Goal: Task Accomplishment & Management: Complete application form

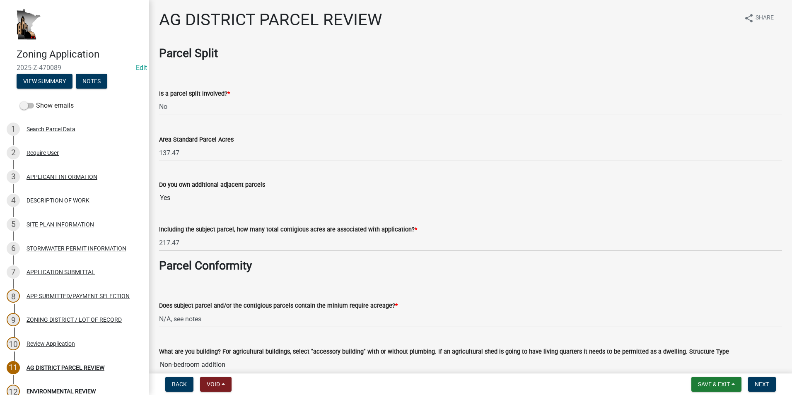
select select "fe23c68f-3976-40fb-92de-7ec6f88d0010"
select select "b48fe14e-3327-4657-9cad-e69f0ec06152"
select select "e720d887-05b7-48e7-b675-04570e4c9f75"
select select "3e342f75-9fb1-4b8c-bbeb-47cfa96347ca"
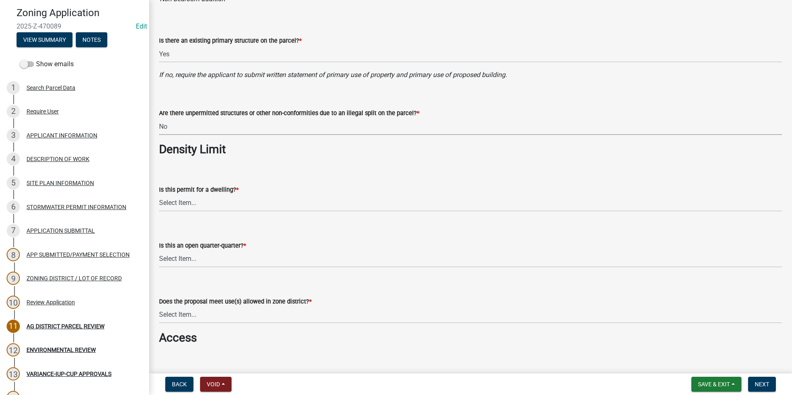
scroll to position [373, 0]
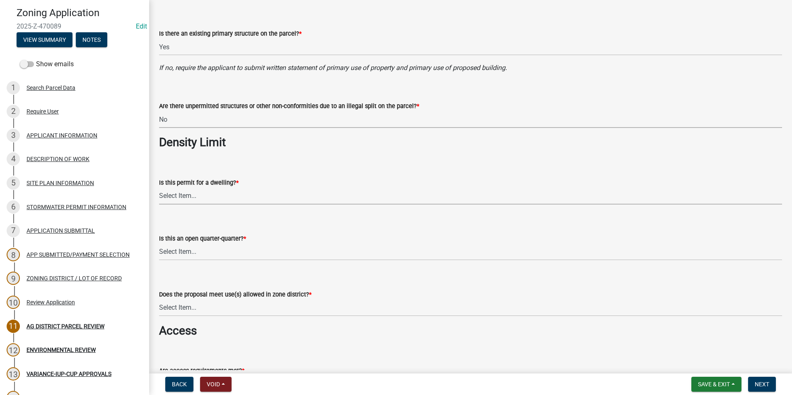
click at [197, 193] on select "Select Item... Yes No N/A" at bounding box center [470, 196] width 623 height 17
click at [159, 188] on select "Select Item... Yes No N/A" at bounding box center [470, 196] width 623 height 17
select select "c756e23e-ff22-4e58-8178-2621bc441b49"
click at [208, 254] on select "Select Item... Yes No NA" at bounding box center [470, 252] width 623 height 17
click at [159, 244] on select "Select Item... Yes No NA" at bounding box center [470, 252] width 623 height 17
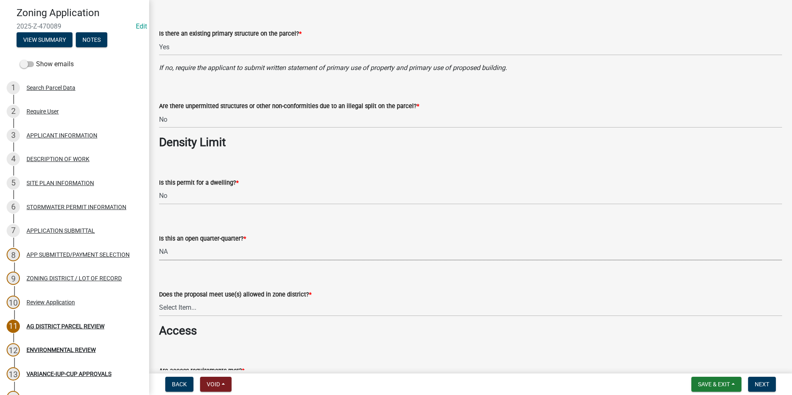
select select "93514e09-9993-4aea-b530-60a9708c3e74"
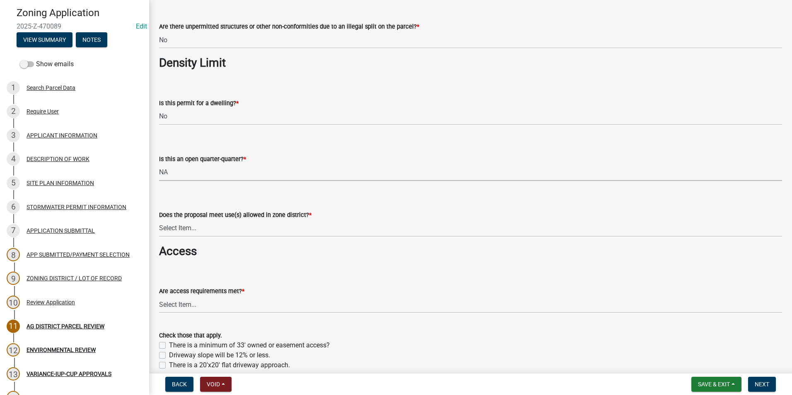
scroll to position [456, 0]
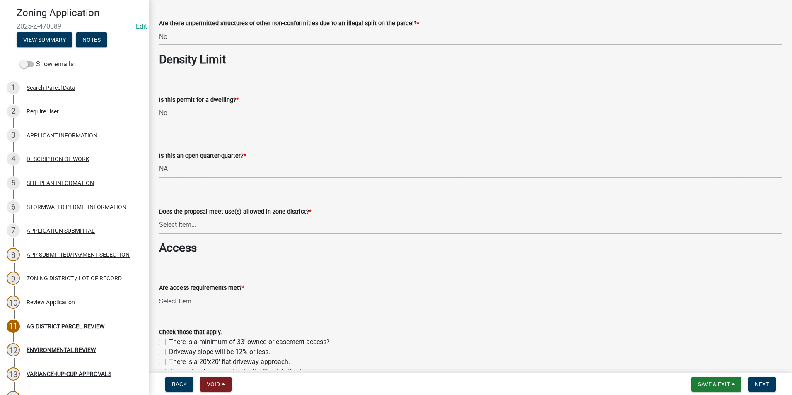
click at [219, 223] on select "Select Item... Yes, permitted use Yes, conditional use Yes, interim use Yes, ac…" at bounding box center [470, 225] width 623 height 17
click at [159, 217] on select "Select Item... Yes, permitted use Yes, conditional use Yes, interim use Yes, ac…" at bounding box center [470, 225] width 623 height 17
select select "a045efff-9645-47c6-b046-89cf1e905dd6"
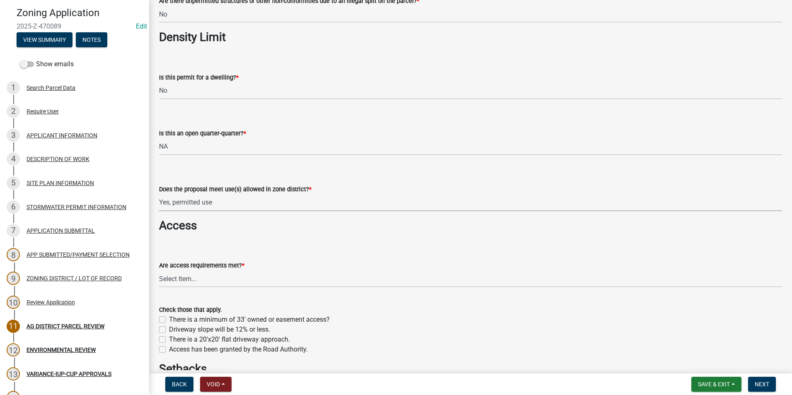
scroll to position [497, 0]
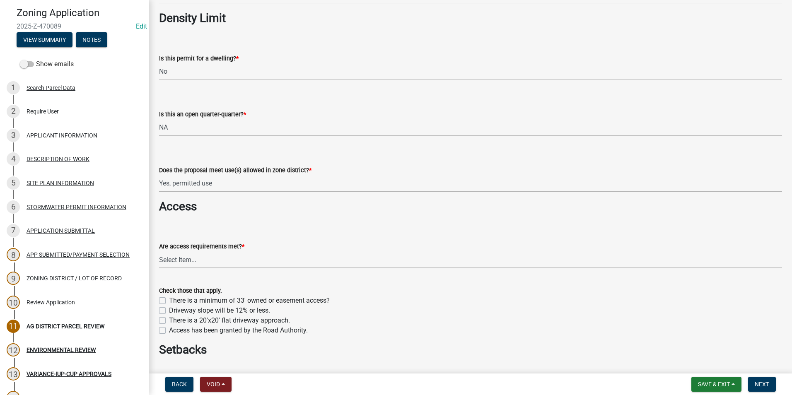
click at [254, 263] on select "Select Item... yes no N/A - No modifications to existing driveway are proposed." at bounding box center [470, 259] width 623 height 17
click at [159, 251] on select "Select Item... yes no N/A - No modifications to existing driveway are proposed." at bounding box center [470, 259] width 623 height 17
select select "aa1ca06f-8d34-4542-998d-1b6ccdc96445"
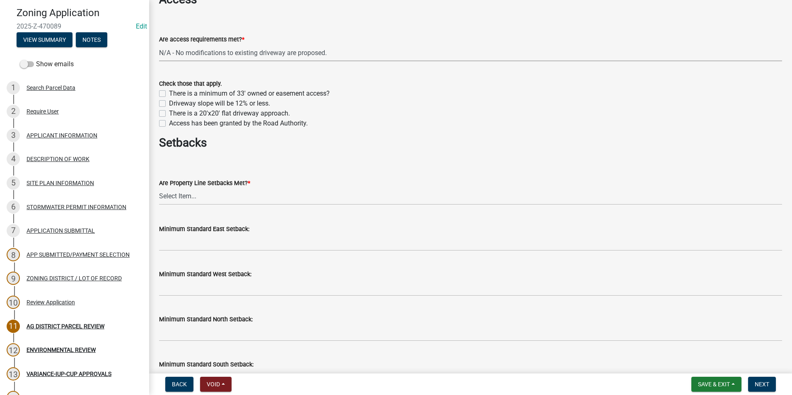
scroll to position [745, 0]
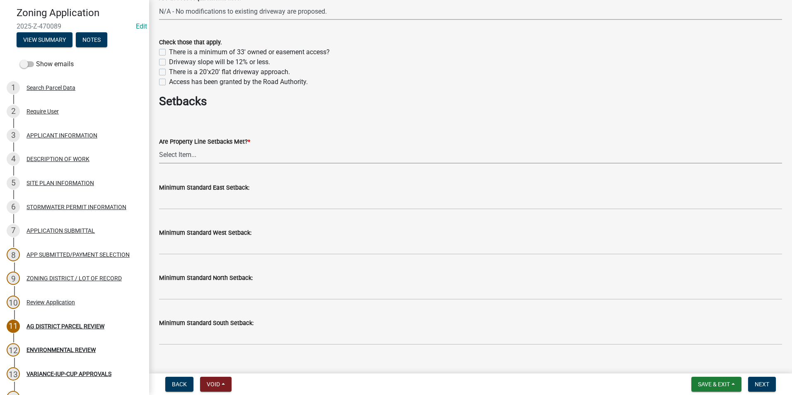
click at [178, 155] on select "Select Item... Yes No" at bounding box center [470, 155] width 623 height 17
click at [159, 147] on select "Select Item... Yes No" at bounding box center [470, 155] width 623 height 17
select select "f47993c2-143f-42b0-843f-88b20baa7a0f"
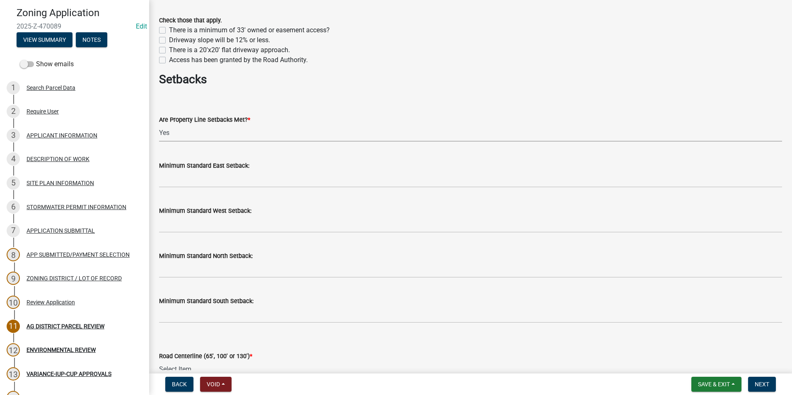
scroll to position [787, 0]
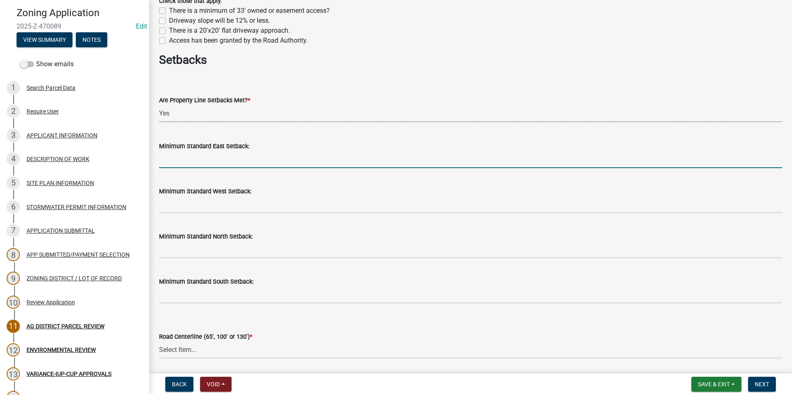
click at [199, 162] on input "Minimum Standard East Setback:" at bounding box center [470, 159] width 623 height 17
type input "50"
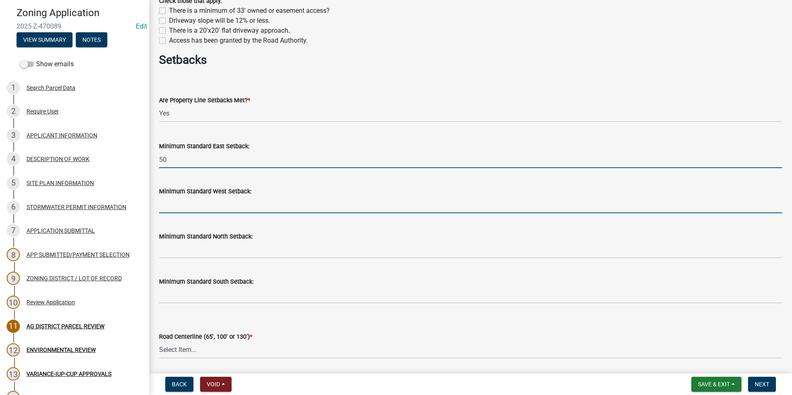
type input "50"
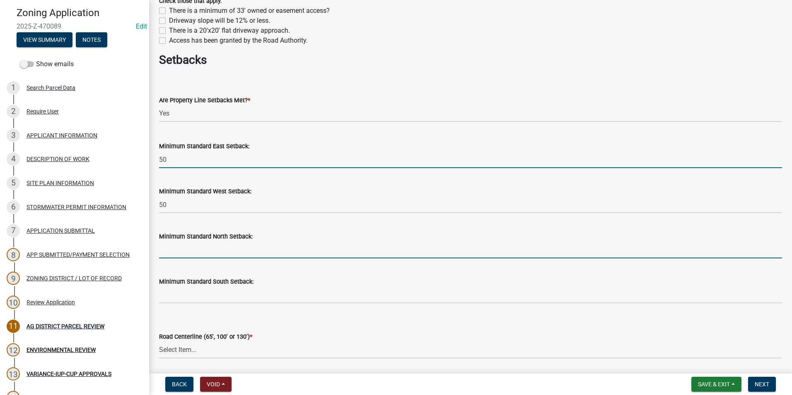
type input "50"
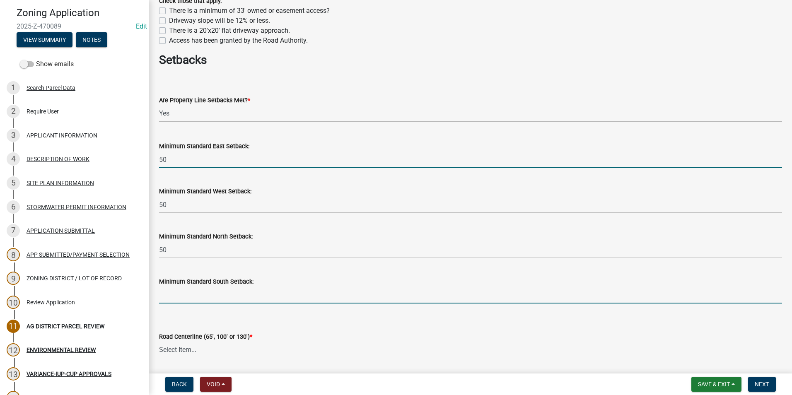
type input "50"
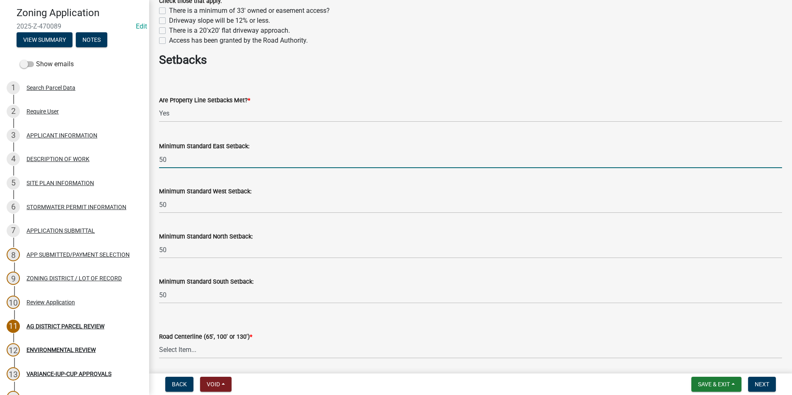
type input "65"
click at [239, 349] on select "Select Item... Yes No" at bounding box center [470, 350] width 623 height 17
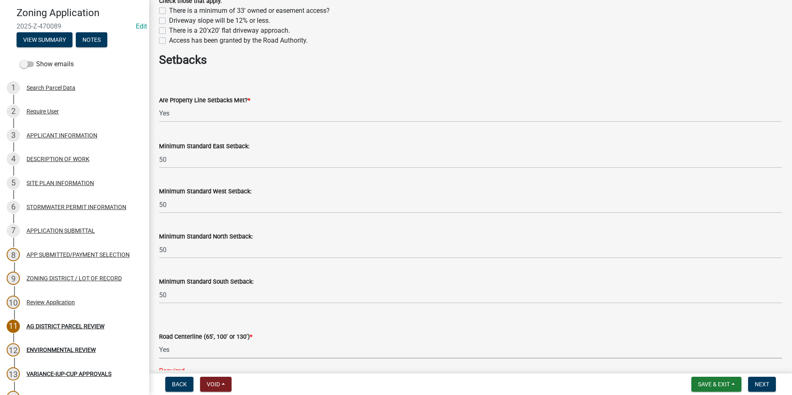
click at [159, 342] on select "Select Item... Yes No" at bounding box center [470, 350] width 623 height 17
select select "010a36e8-78ab-47dd-88f8-ccc0edf139b8"
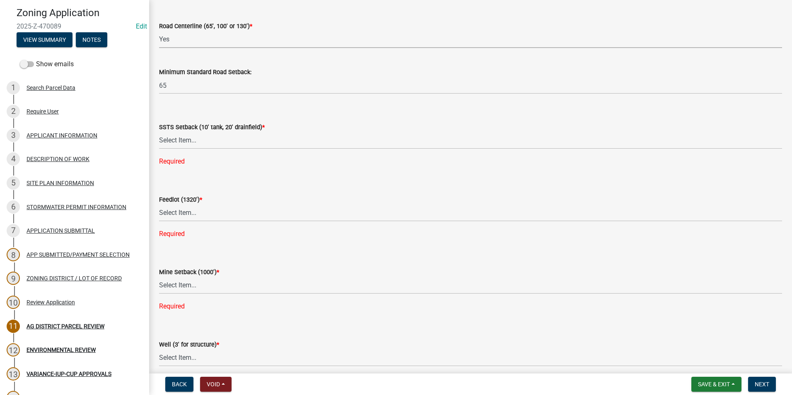
scroll to position [1118, 0]
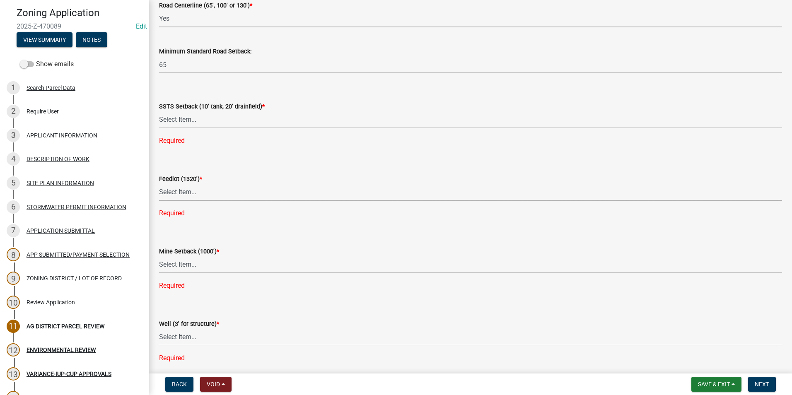
click at [180, 195] on select "Select Item... Yes No N/A" at bounding box center [470, 192] width 623 height 17
click at [159, 184] on select "Select Item... Yes No N/A" at bounding box center [470, 192] width 623 height 17
select select "2afcbc7a-ba70-4308-bdab-ed49491d43d0"
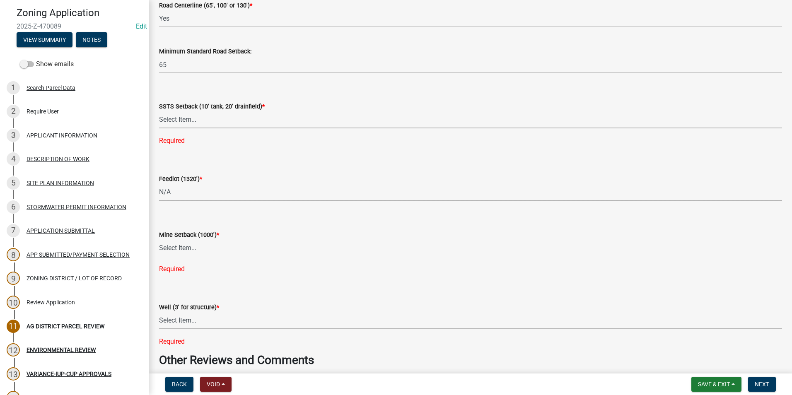
click at [185, 122] on select "Select Item... Yes No N/A" at bounding box center [470, 119] width 623 height 17
click at [159, 111] on select "Select Item... Yes No N/A" at bounding box center [470, 119] width 623 height 17
select select "617636dc-6122-45c9-991a-bd8b90cb2b24"
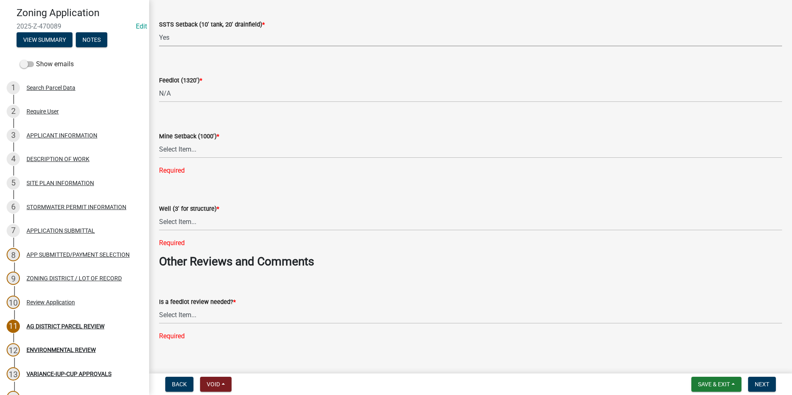
scroll to position [1201, 0]
click at [173, 150] on select "Select Item... Yes No N/A" at bounding box center [470, 148] width 623 height 17
click at [159, 140] on select "Select Item... Yes No N/A" at bounding box center [470, 148] width 623 height 17
select select "2040f1b6-20ab-401b-9b6f-6f3fd46d4e8e"
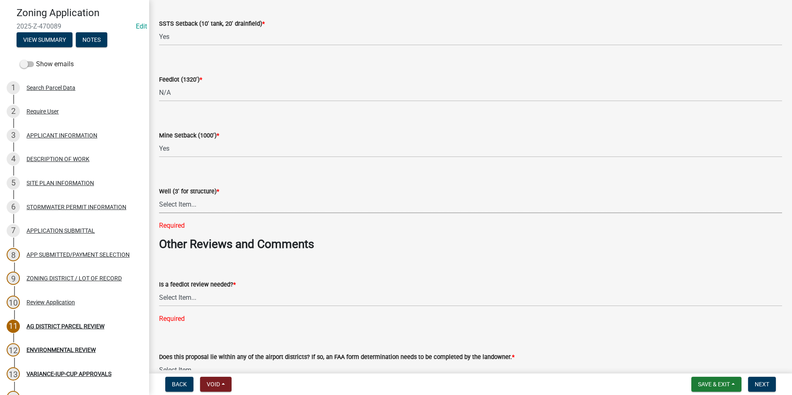
click at [188, 204] on select "Select Item... Yes No N/A" at bounding box center [470, 204] width 623 height 17
click at [159, 196] on select "Select Item... Yes No N/A" at bounding box center [470, 204] width 623 height 17
select select "6e389f70-961b-4b78-9c47-c422b69289d9"
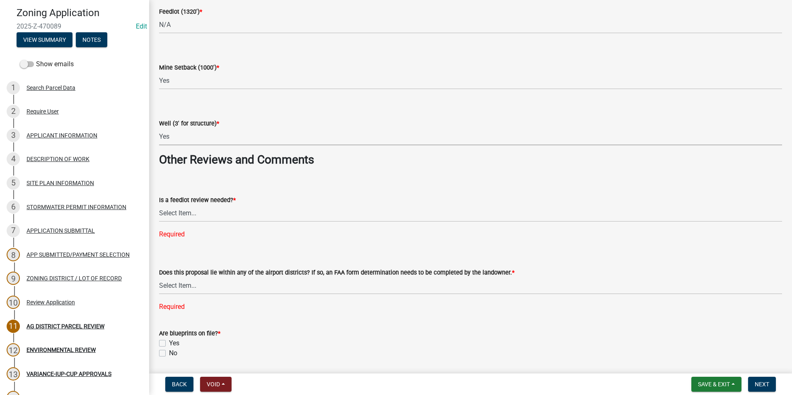
scroll to position [1284, 0]
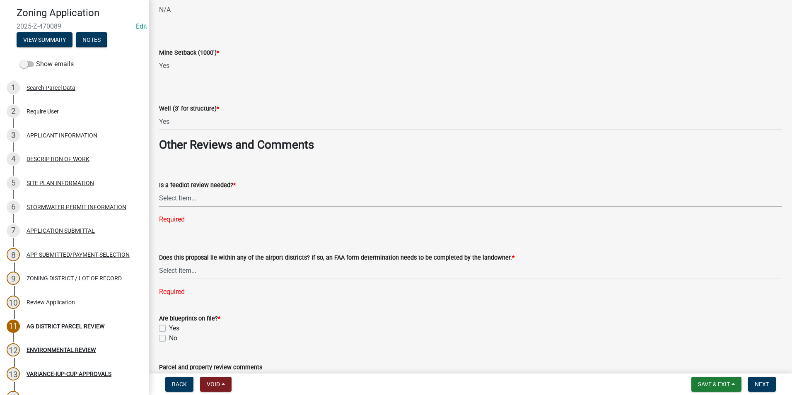
click at [185, 198] on select "Select Item... Yes No" at bounding box center [470, 198] width 623 height 17
click at [159, 190] on select "Select Item... Yes No" at bounding box center [470, 198] width 623 height 17
select select "1e0d970e-6746-4216-b065-d6933a69b3fa"
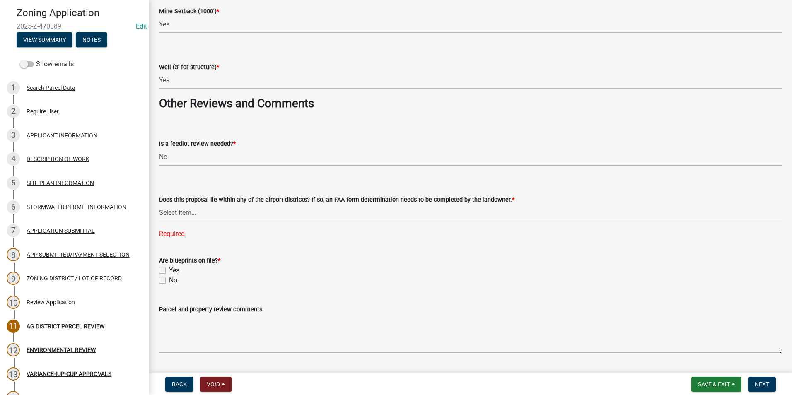
scroll to position [1367, 0]
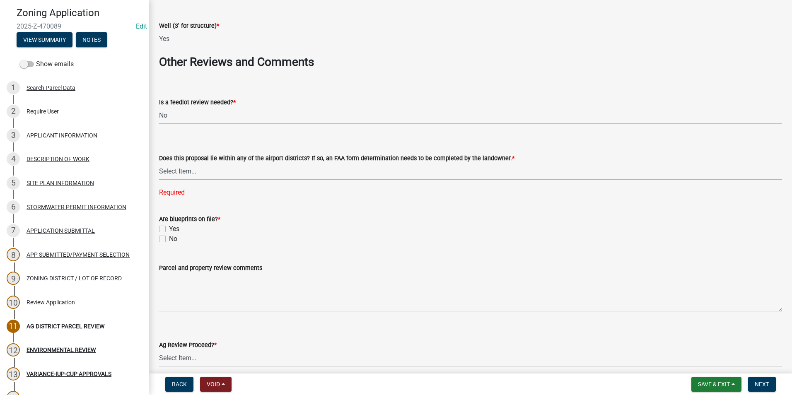
click at [236, 173] on select "Select Item... Yes No" at bounding box center [470, 171] width 623 height 17
click at [159, 163] on select "Select Item... Yes No" at bounding box center [470, 171] width 623 height 17
select select "44b75d30-e230-4ce0-8c0f-1ddadfe5cfb2"
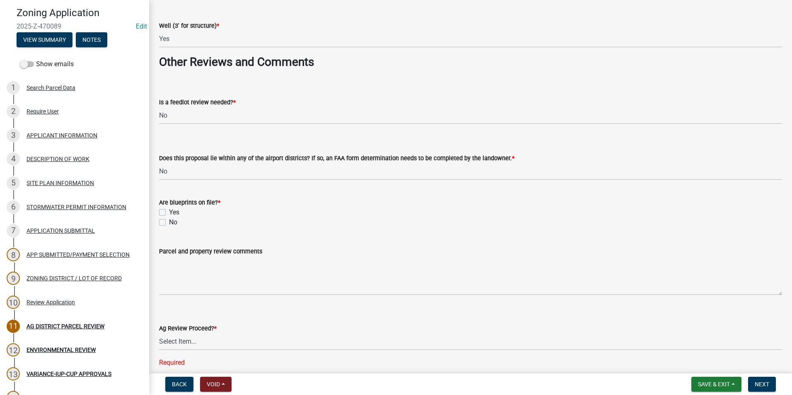
click at [169, 212] on label "Yes" at bounding box center [174, 212] width 10 height 10
click at [169, 212] on input "Yes" at bounding box center [171, 209] width 5 height 5
checkbox input "true"
checkbox input "false"
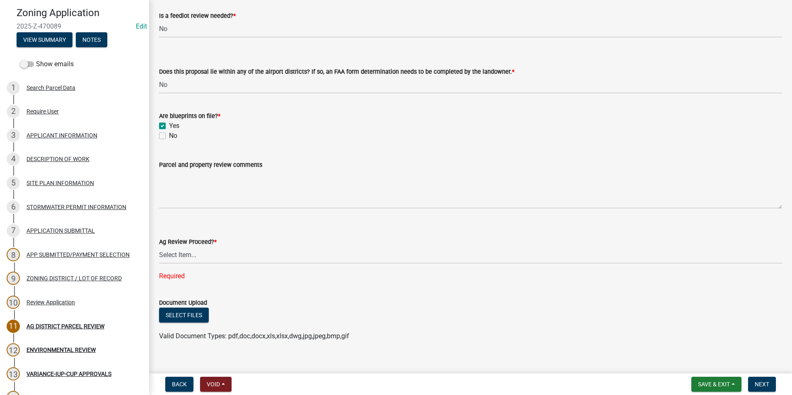
scroll to position [1464, 0]
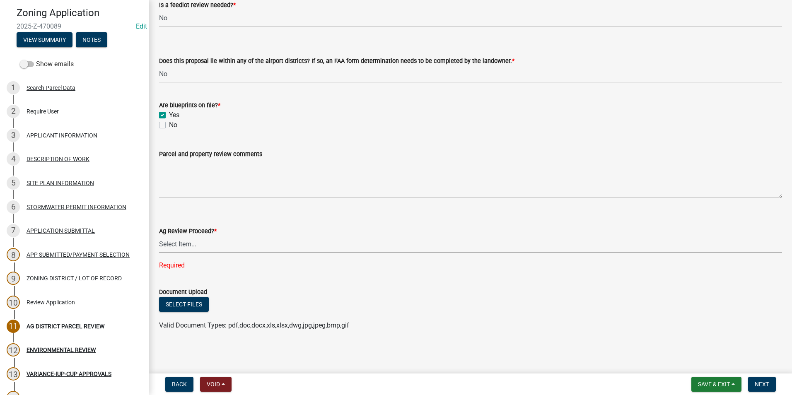
click at [213, 243] on select "Select Item... Proceed with review Deny permit at this time" at bounding box center [470, 244] width 623 height 17
click at [159, 252] on select "Select Item... Proceed with review Deny permit at this time" at bounding box center [470, 244] width 623 height 17
select select "6d223645-95f1-4b70-a074-2c09099ea196"
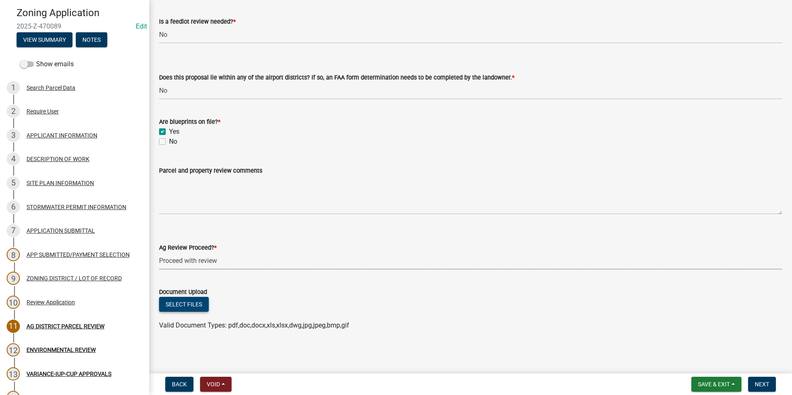
click at [184, 306] on button "Select files" at bounding box center [184, 304] width 50 height 15
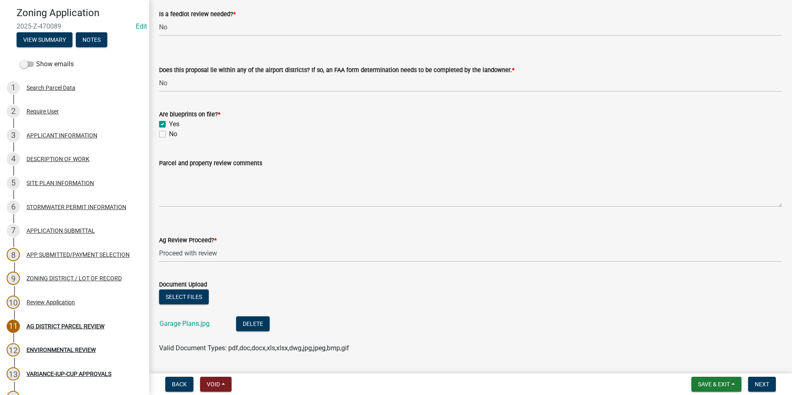
scroll to position [1478, 0]
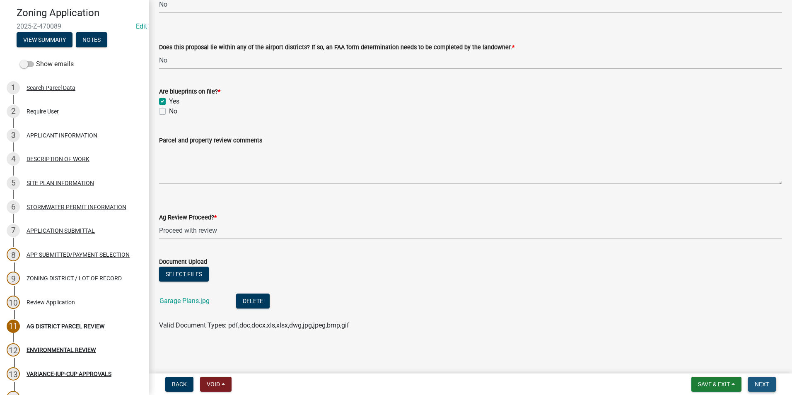
click at [758, 381] on span "Next" at bounding box center [762, 384] width 14 height 7
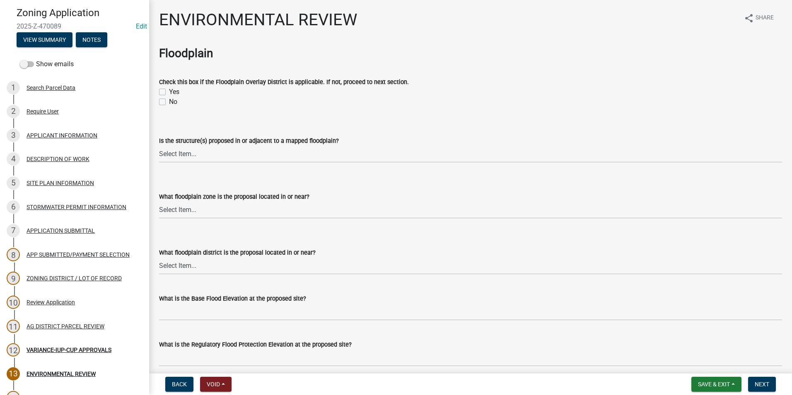
click at [169, 101] on label "No" at bounding box center [173, 102] width 8 height 10
click at [169, 101] on input "No" at bounding box center [171, 99] width 5 height 5
checkbox input "true"
checkbox input "false"
checkbox input "true"
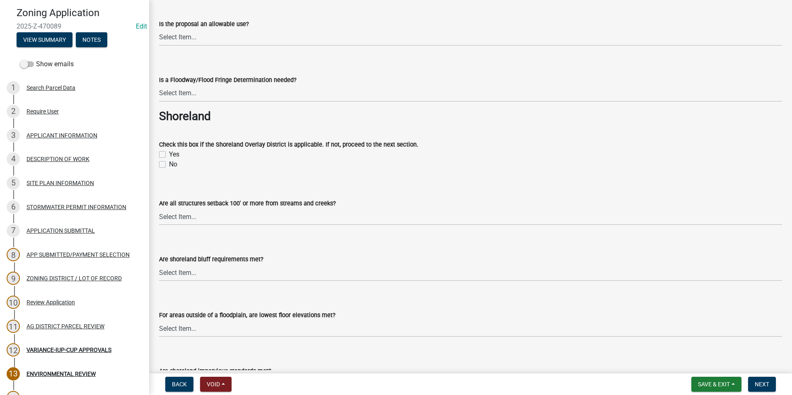
scroll to position [497, 0]
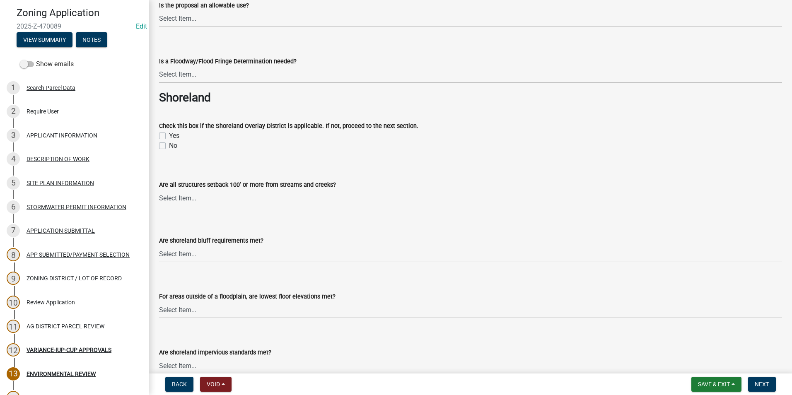
click at [169, 145] on label "No" at bounding box center [173, 146] width 8 height 10
click at [169, 145] on input "No" at bounding box center [171, 143] width 5 height 5
checkbox input "true"
checkbox input "false"
checkbox input "true"
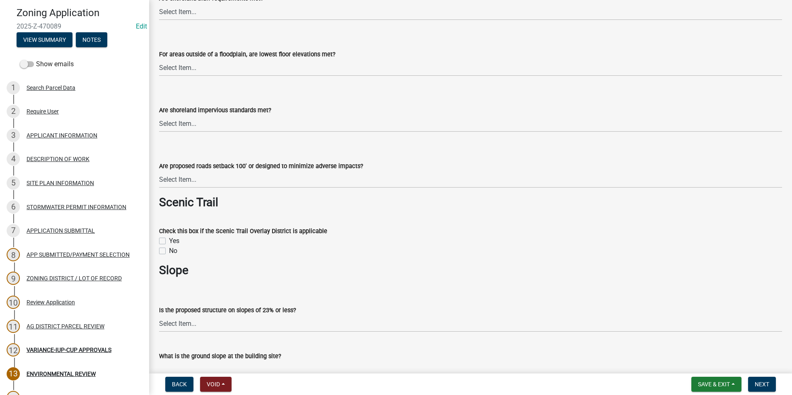
scroll to position [745, 0]
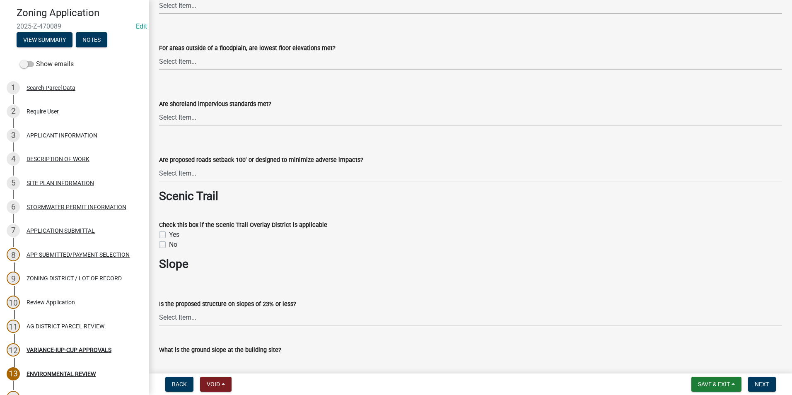
click at [169, 246] on label "No" at bounding box center [173, 245] width 8 height 10
click at [169, 245] on input "No" at bounding box center [171, 242] width 5 height 5
checkbox input "true"
checkbox input "false"
checkbox input "true"
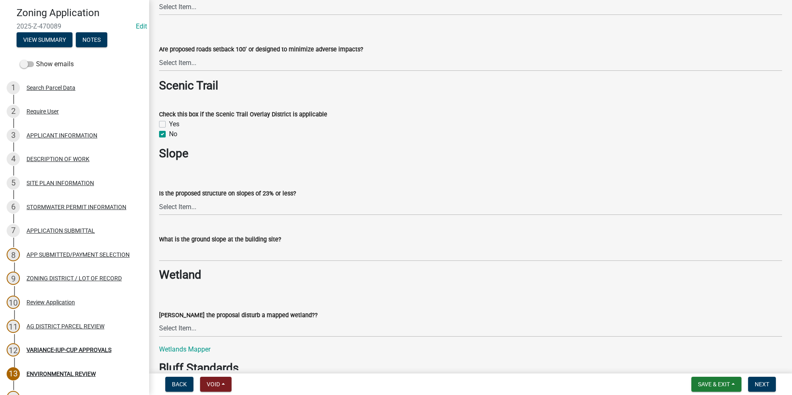
scroll to position [870, 0]
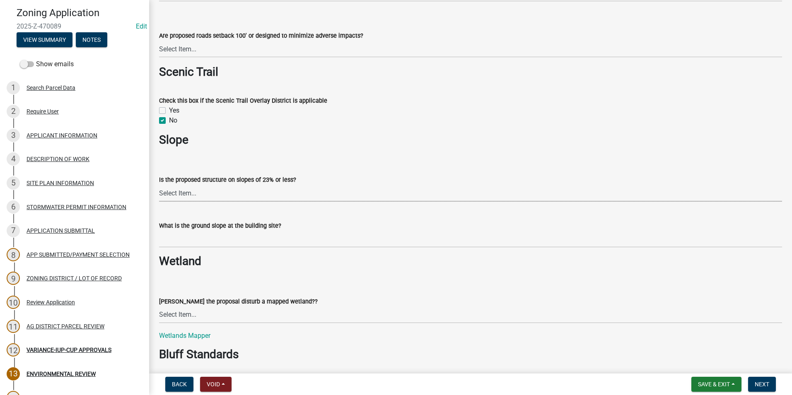
click at [193, 193] on select "Select Item... Yes No" at bounding box center [470, 193] width 623 height 17
click at [159, 185] on select "Select Item... Yes No" at bounding box center [470, 193] width 623 height 17
select select "294fbb0f-ef92-492d-a55d-6ae48f2d4023"
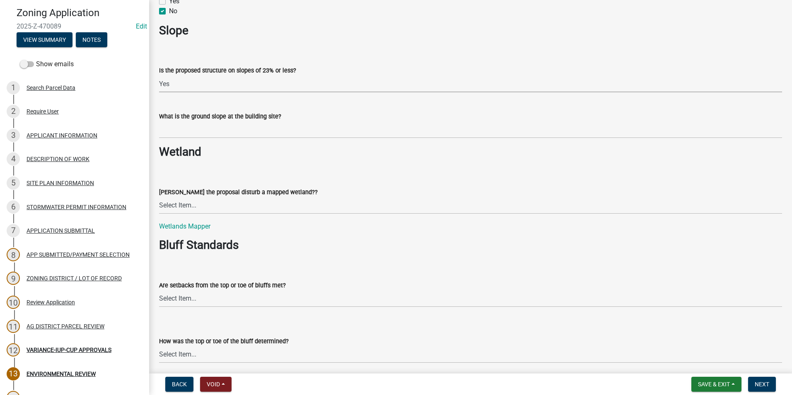
scroll to position [994, 0]
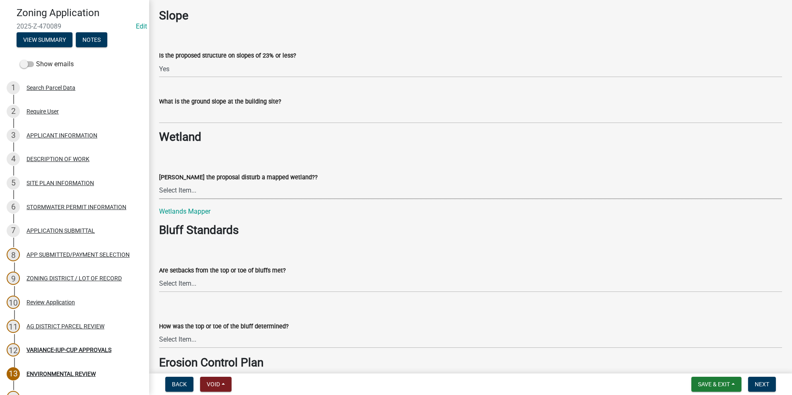
click at [206, 193] on select "Select Item... Yes No N/A" at bounding box center [470, 190] width 623 height 17
click at [159, 182] on select "Select Item... Yes No N/A" at bounding box center [470, 190] width 623 height 17
select select "5727336e-9a20-4bd2-a6f3-e7484509ff9a"
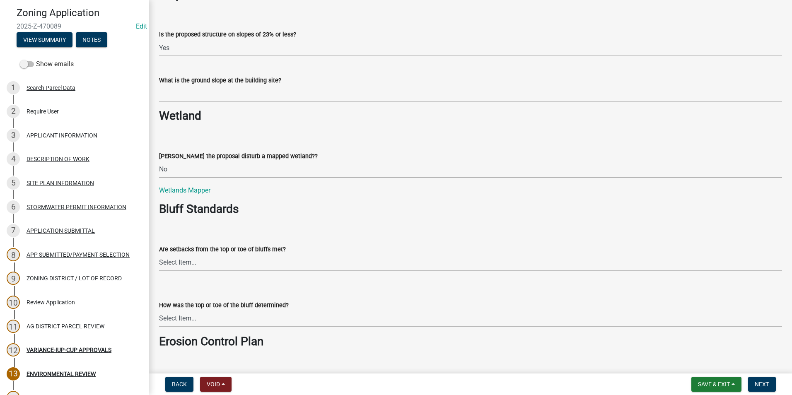
scroll to position [1077, 0]
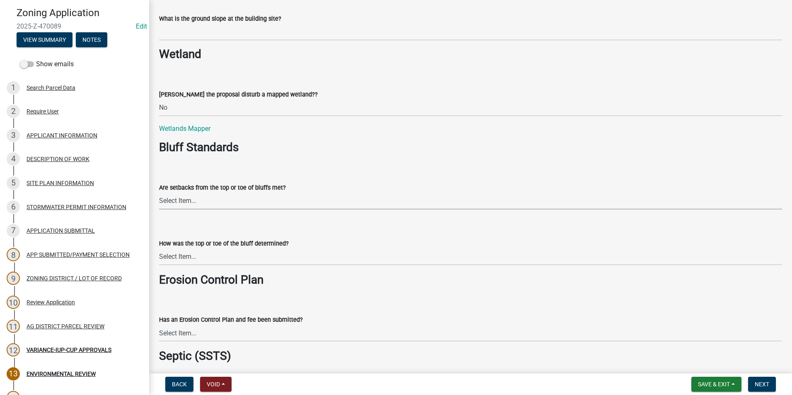
click at [207, 202] on select "Select Item... Yes No The proposal is not in the vicinity of a bluff" at bounding box center [470, 201] width 623 height 17
click at [159, 193] on select "Select Item... Yes No The proposal is not in the vicinity of a bluff" at bounding box center [470, 201] width 623 height 17
select select "e7961d78-4f82-4ea0-a075-1f680d90960e"
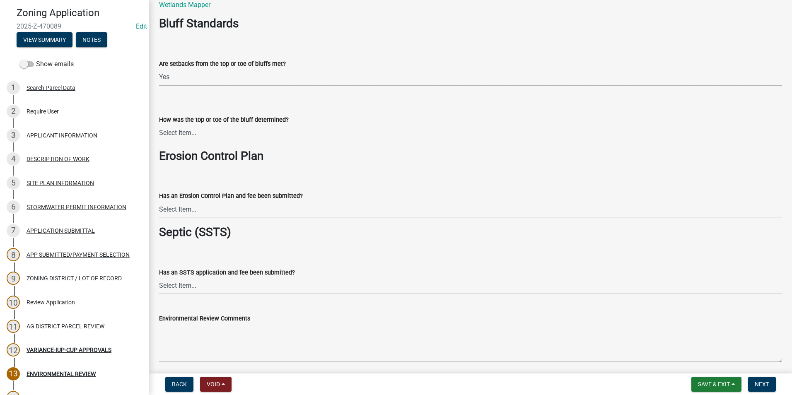
scroll to position [1201, 0]
click at [231, 136] on select "Select Item... A break in slope was visually observed A 50' line segment was us…" at bounding box center [470, 132] width 623 height 17
click at [159, 124] on select "Select Item... A break in slope was visually observed A 50' line segment was us…" at bounding box center [470, 132] width 623 height 17
select select "32538aac-6b8c-4188-bd52-8c62054b7e7b"
click at [229, 210] on select "Select Item... Yes No Application does not require an Erosion Control Plan" at bounding box center [470, 208] width 623 height 17
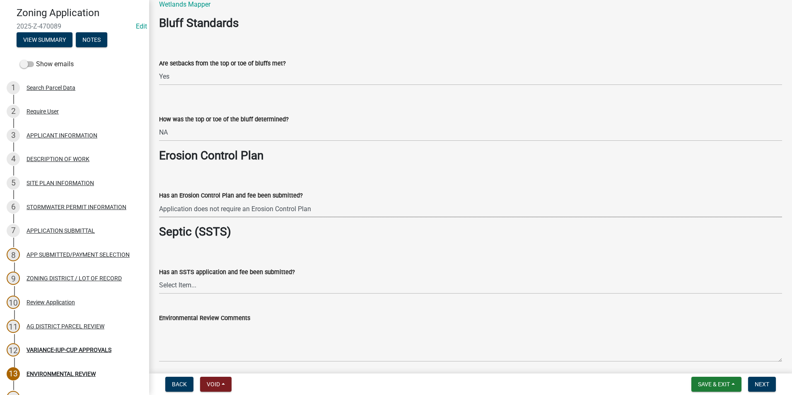
click at [159, 200] on select "Select Item... Yes No Application does not require an Erosion Control Plan" at bounding box center [470, 208] width 623 height 17
select select "c0fe89da-e6be-4440-b09b-6bf401eca5d4"
click at [260, 288] on select "Select Item... Yes No This project does not require SSTS" at bounding box center [470, 285] width 623 height 17
click at [159, 277] on select "Select Item... Yes No This project does not require SSTS" at bounding box center [470, 285] width 623 height 17
select select "cc045de0-ead4-414c-a886-12e51f2bc4aa"
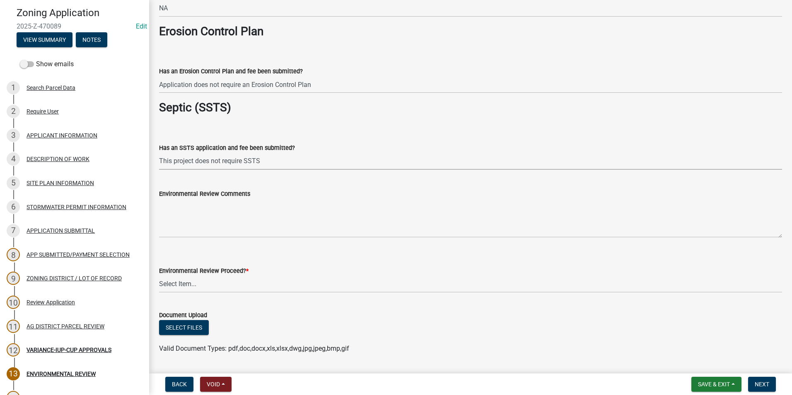
scroll to position [1348, 0]
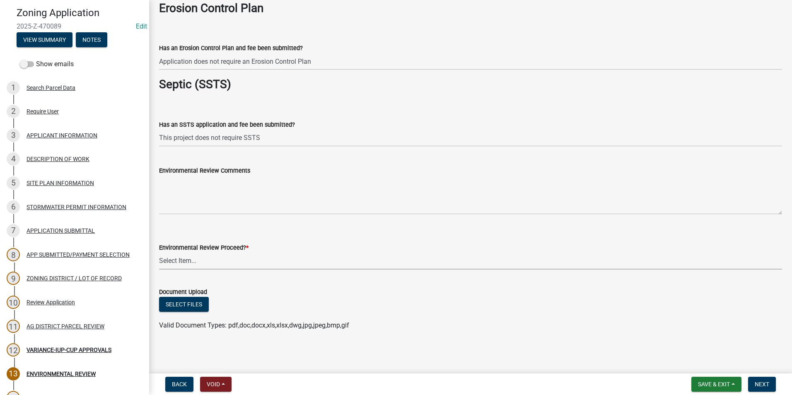
click at [210, 262] on select "Select Item... Proceed with review Deny permit at this time" at bounding box center [470, 261] width 623 height 17
click at [159, 253] on select "Select Item... Proceed with review Deny permit at this time" at bounding box center [470, 261] width 623 height 17
select select "c55ed237-4e75-4d9e-9e6e-534c544ae652"
click at [773, 382] on button "Next" at bounding box center [762, 384] width 28 height 15
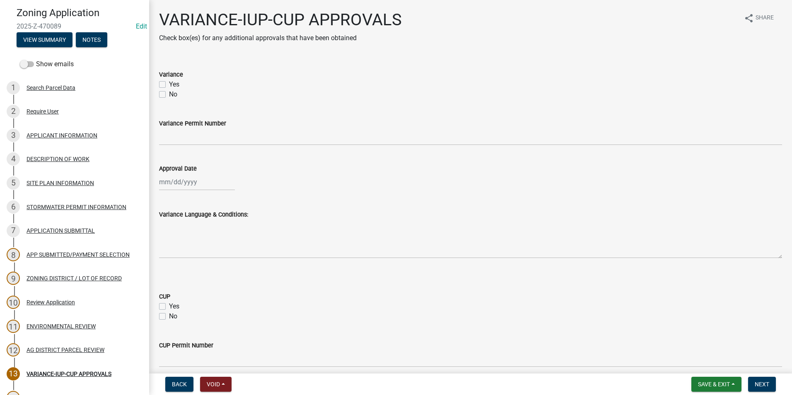
click at [169, 93] on label "No" at bounding box center [173, 94] width 8 height 10
click at [169, 93] on input "No" at bounding box center [171, 91] width 5 height 5
checkbox input "true"
checkbox input "false"
checkbox input "true"
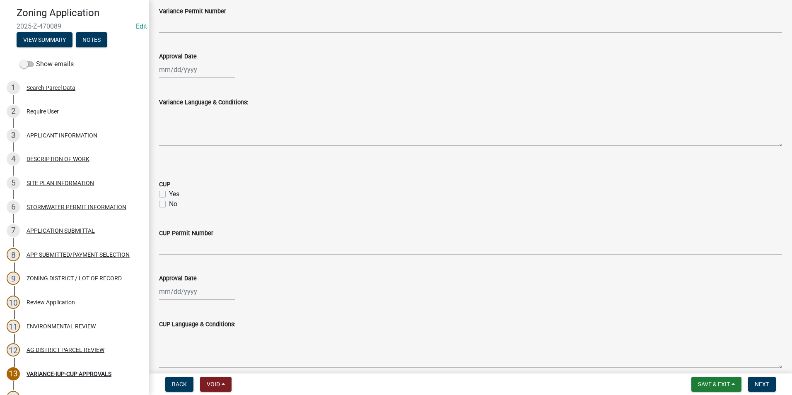
scroll to position [166, 0]
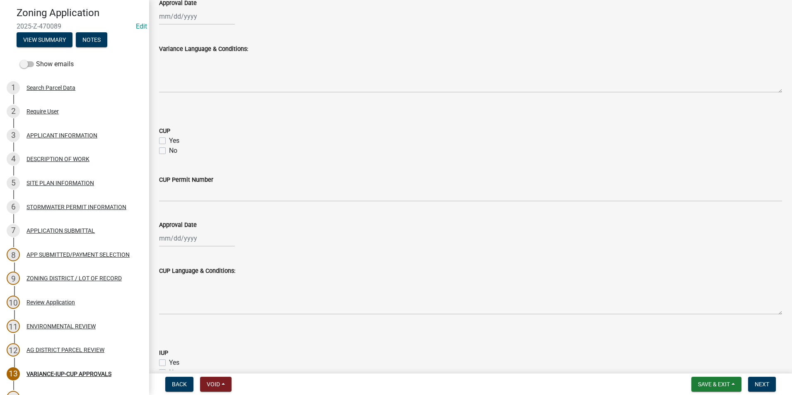
drag, startPoint x: 163, startPoint y: 150, endPoint x: 174, endPoint y: 146, distance: 11.4
click at [169, 150] on label "No" at bounding box center [173, 151] width 8 height 10
click at [169, 150] on input "No" at bounding box center [171, 148] width 5 height 5
checkbox input "true"
checkbox input "false"
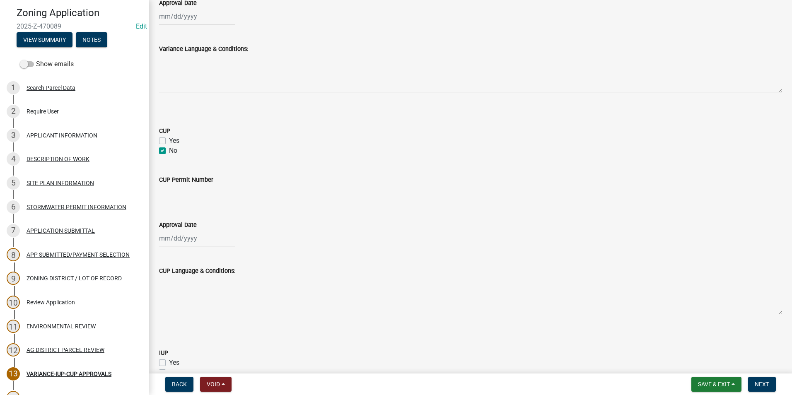
checkbox input "true"
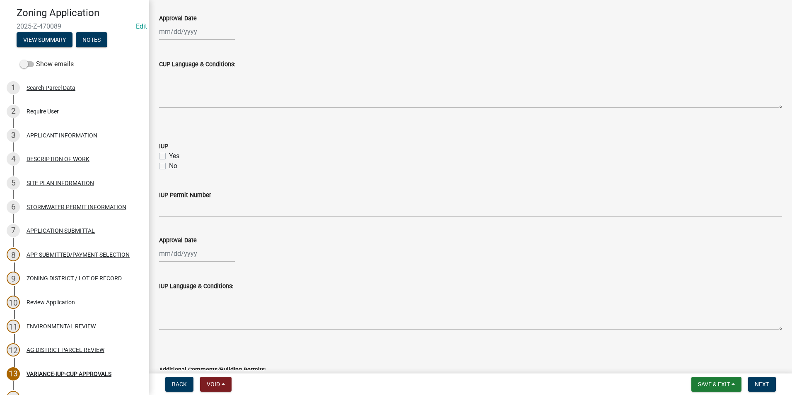
scroll to position [373, 0]
click at [169, 164] on label "No" at bounding box center [173, 166] width 8 height 10
click at [169, 164] on input "No" at bounding box center [171, 163] width 5 height 5
checkbox input "true"
checkbox input "false"
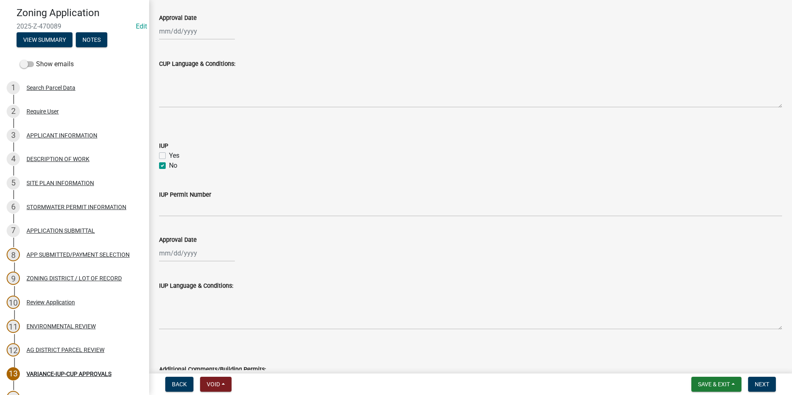
checkbox input "true"
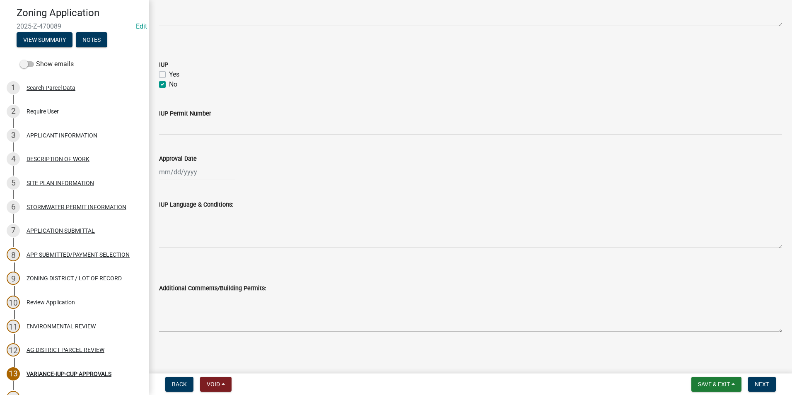
scroll to position [455, 0]
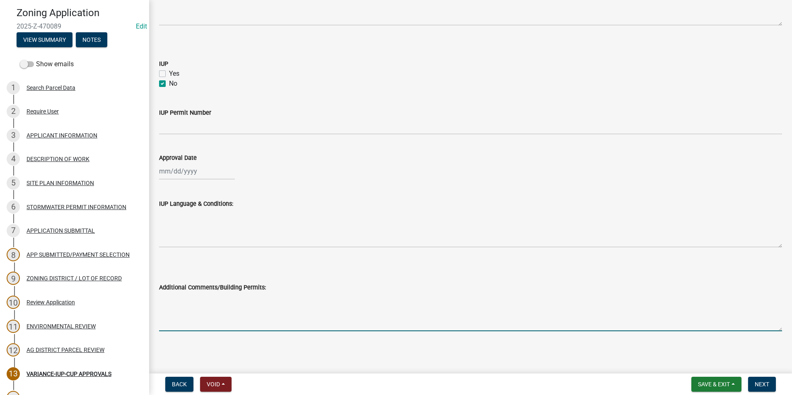
click at [202, 301] on textarea "Additional Comments/Building Permits:" at bounding box center [470, 311] width 623 height 39
type textarea "f"
type textarea "Permit #2020-Z-4955 To tear down old garage and build new garage."
click at [759, 387] on span "Next" at bounding box center [762, 384] width 14 height 7
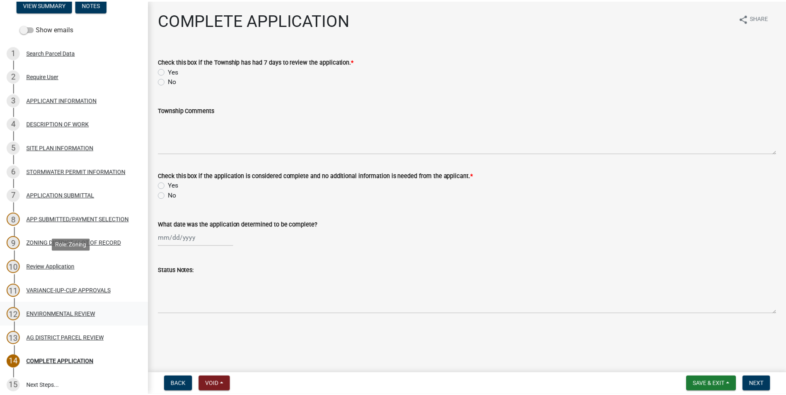
scroll to position [124, 0]
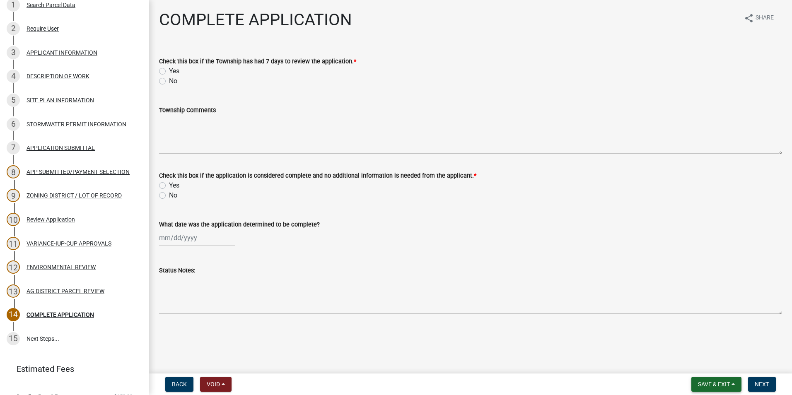
click at [720, 385] on span "Save & Exit" at bounding box center [714, 384] width 32 height 7
click at [690, 365] on button "Save & Exit" at bounding box center [708, 363] width 66 height 20
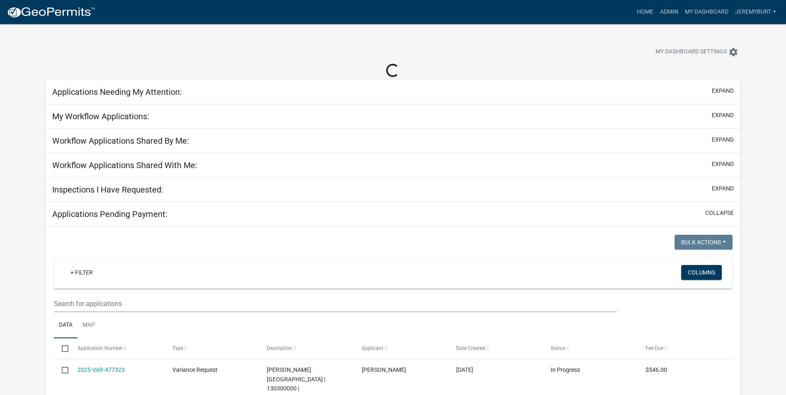
select select "2: 50"
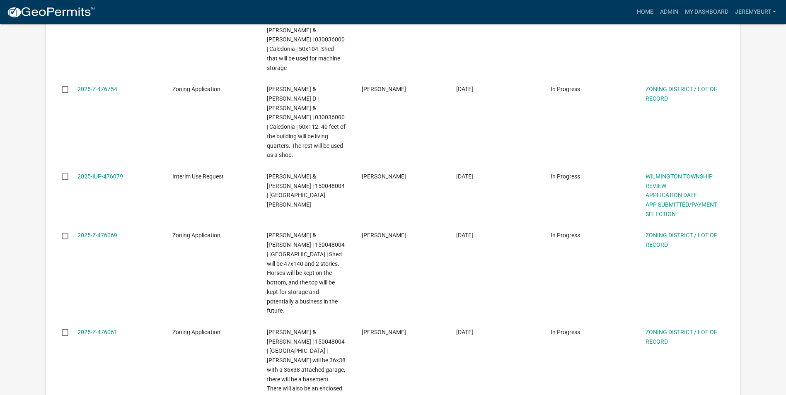
scroll to position [414, 0]
